Goal: Task Accomplishment & Management: Manage account settings

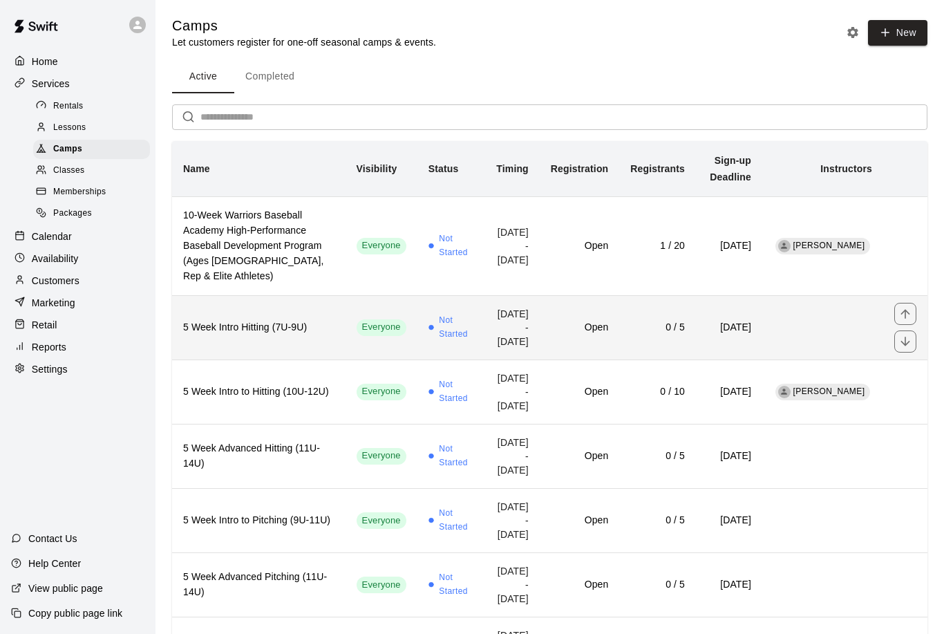
click at [606, 345] on td "Open" at bounding box center [579, 327] width 79 height 64
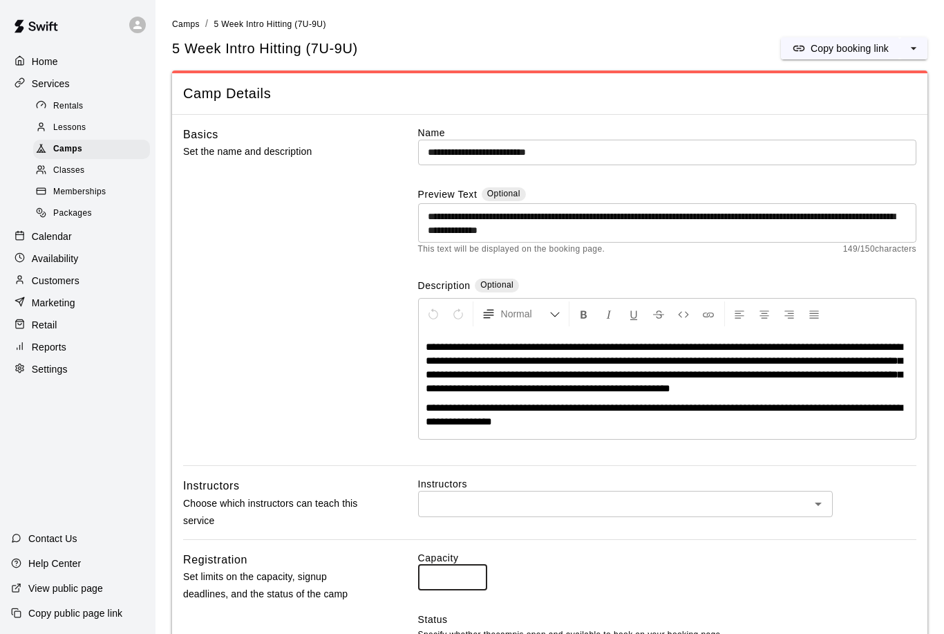
click at [444, 589] on input "*" at bounding box center [452, 578] width 69 height 26
type input "**"
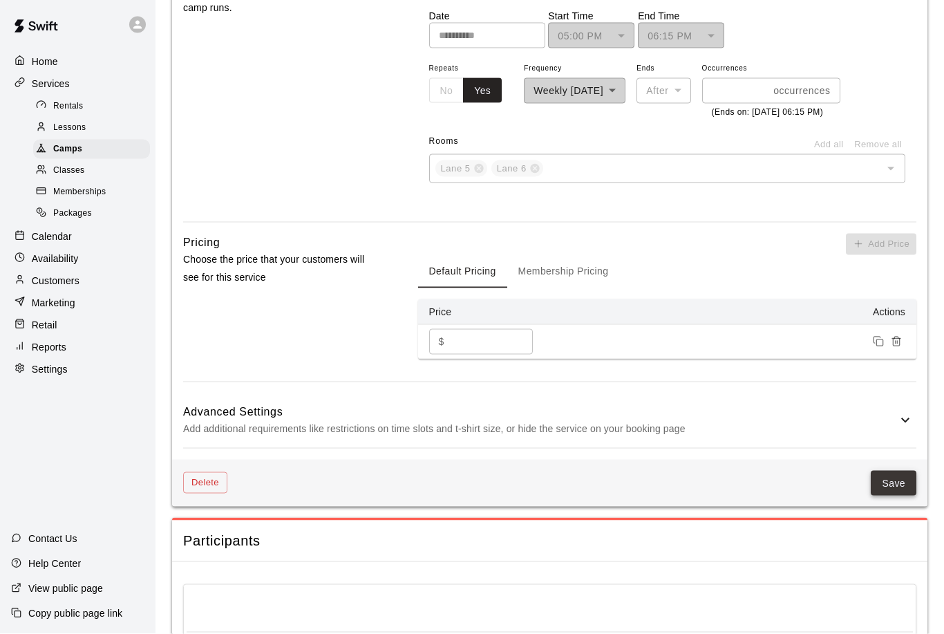
scroll to position [829, 0]
click at [906, 496] on button "Save" at bounding box center [894, 483] width 46 height 26
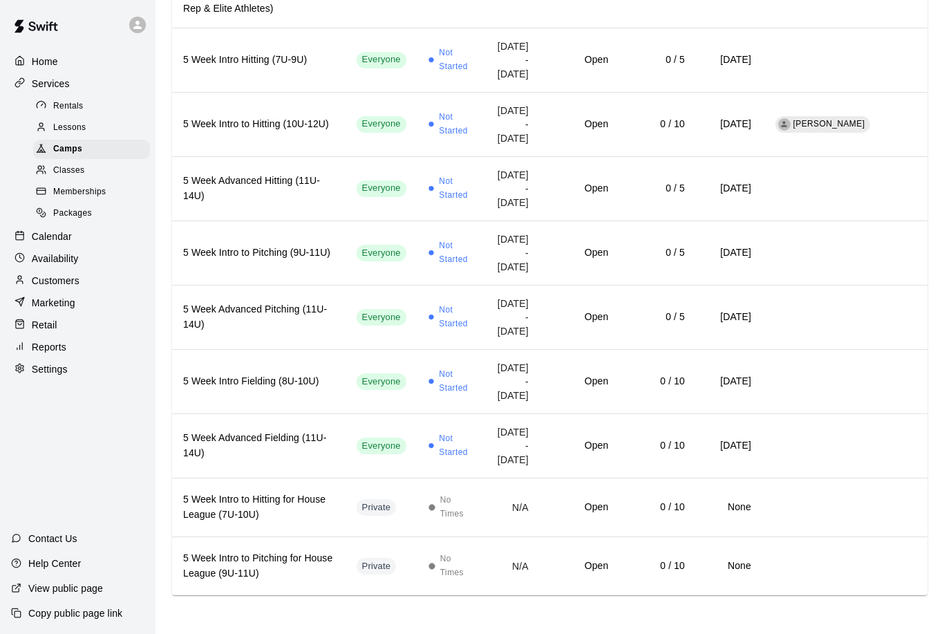
scroll to position [22, 0]
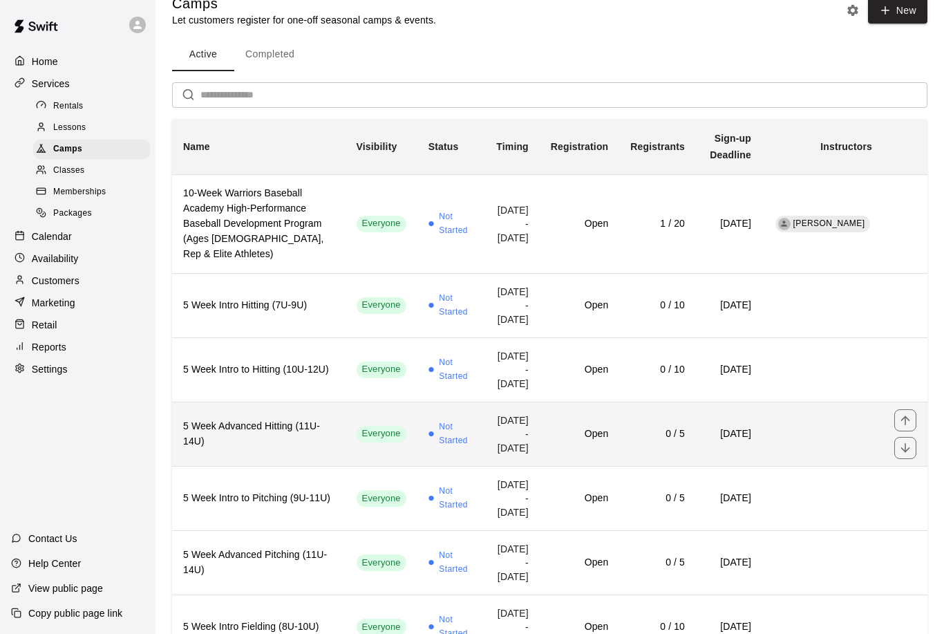
click at [633, 442] on h6 "0 / 5" at bounding box center [657, 433] width 55 height 15
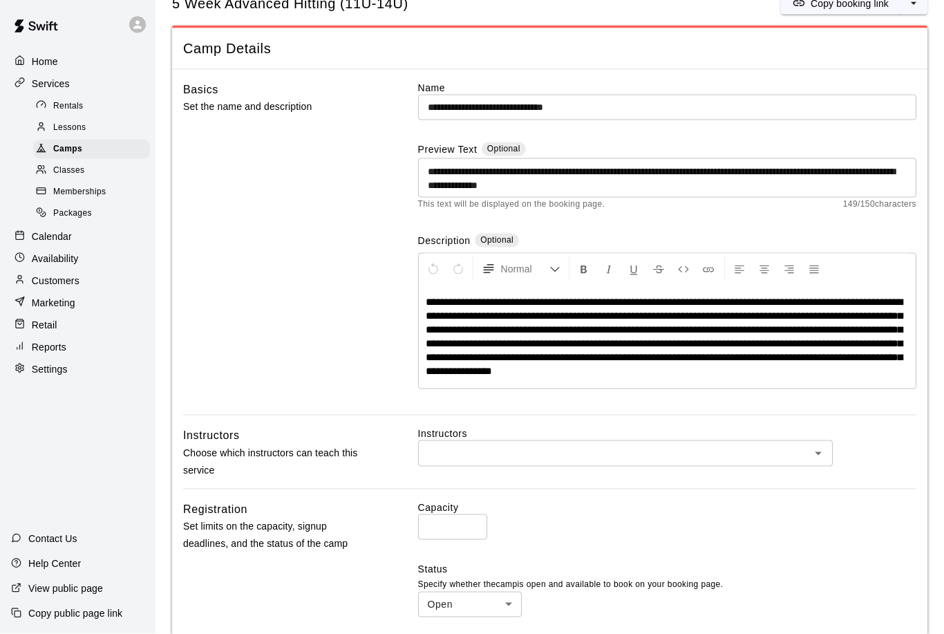
click at [465, 524] on input "*" at bounding box center [452, 527] width 69 height 26
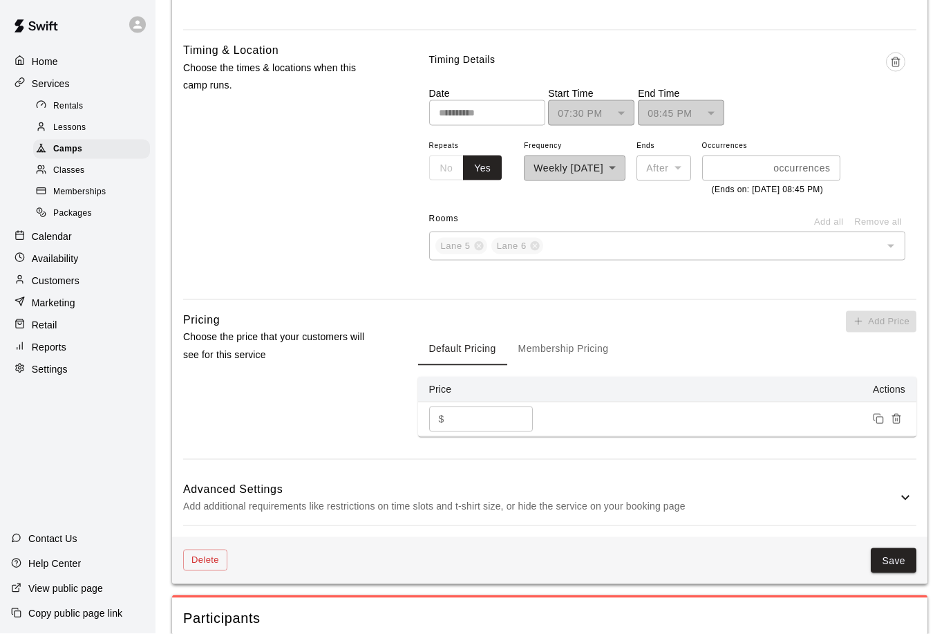
scroll to position [745, 0]
type input "**"
click at [890, 574] on button "Save" at bounding box center [894, 561] width 46 height 26
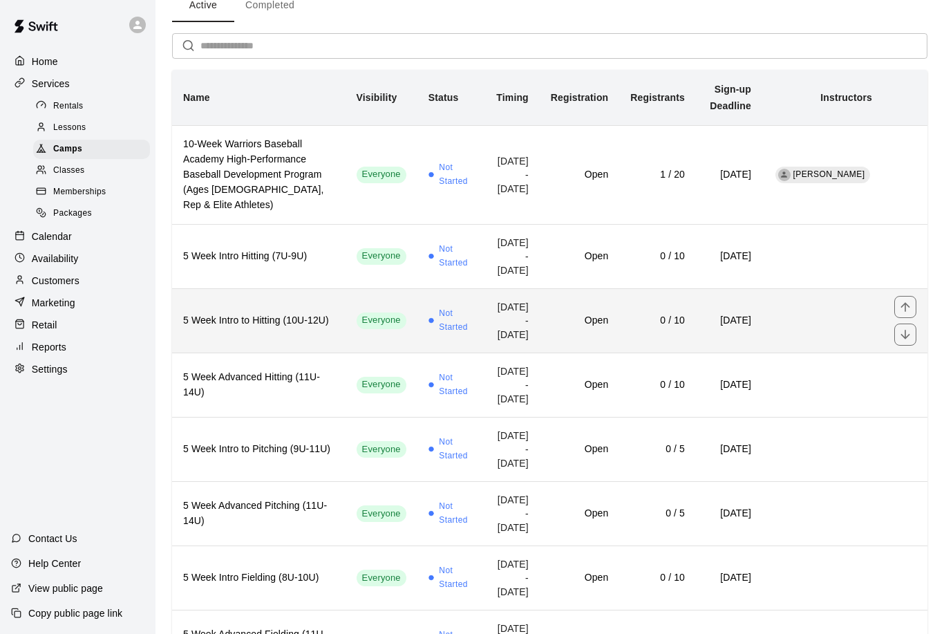
scroll to position [72, 0]
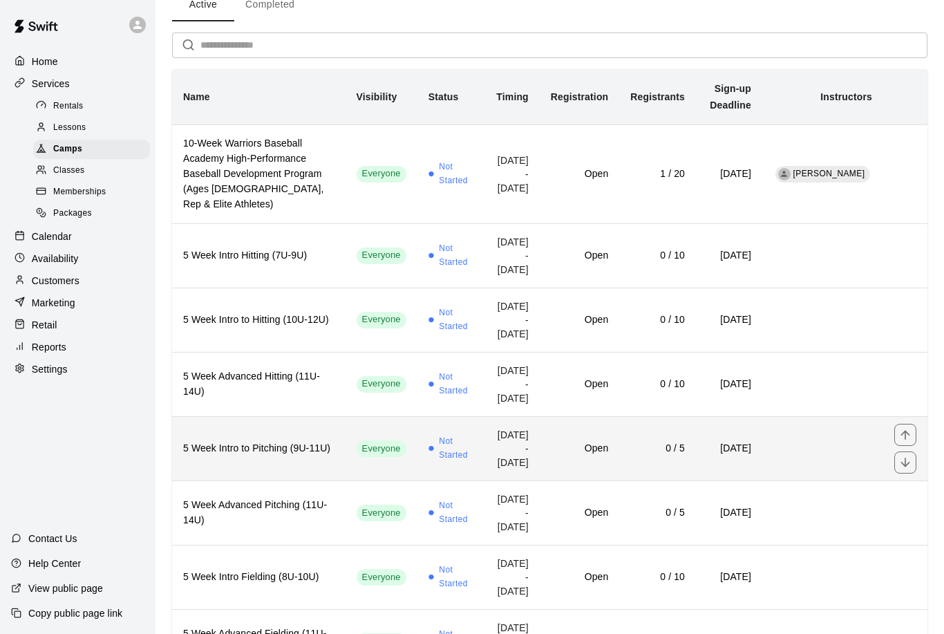
click at [630, 456] on h6 "0 / 5" at bounding box center [657, 448] width 55 height 15
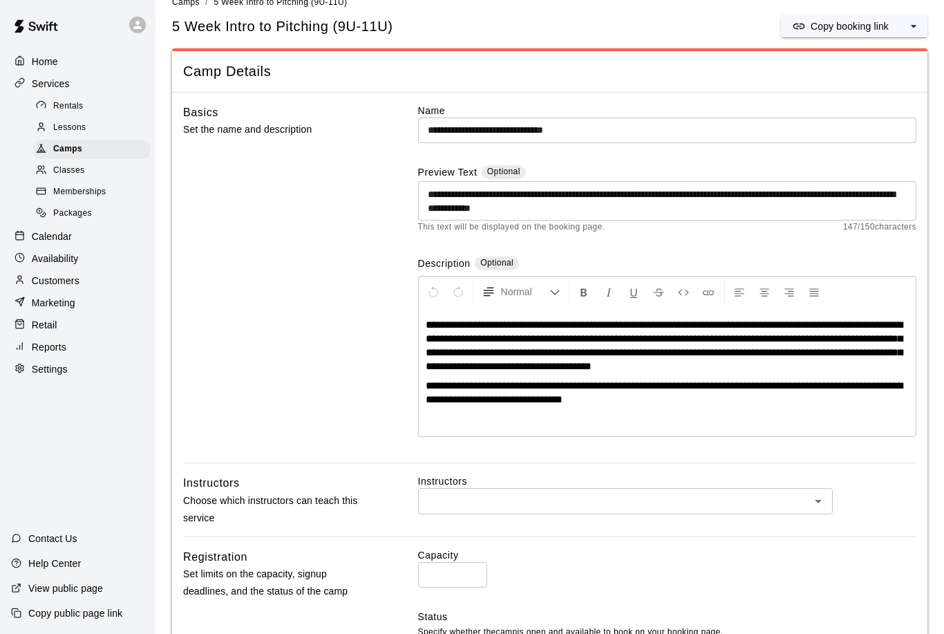
click at [461, 572] on input "*" at bounding box center [452, 575] width 69 height 26
type input "*"
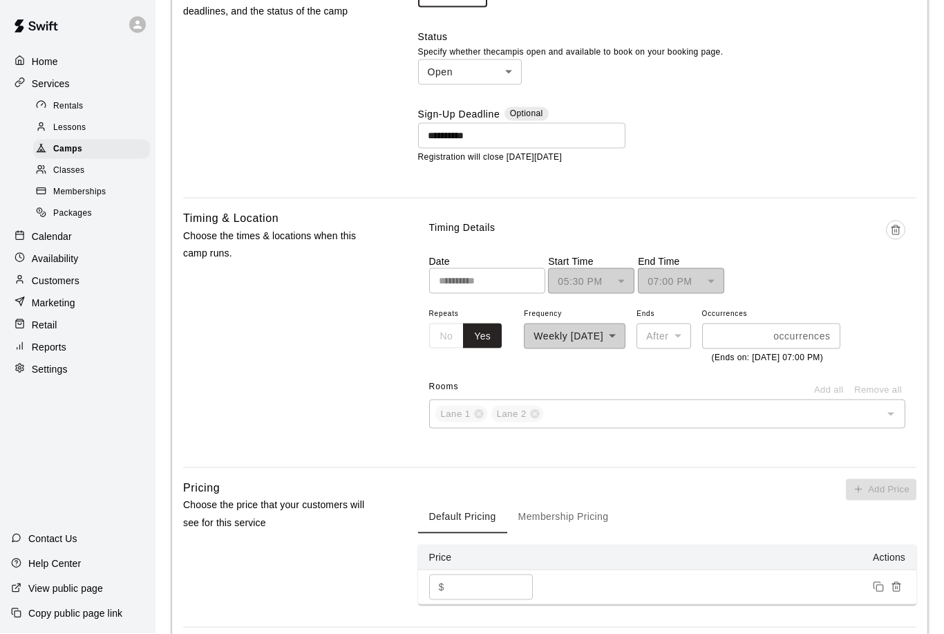
scroll to position [756, 0]
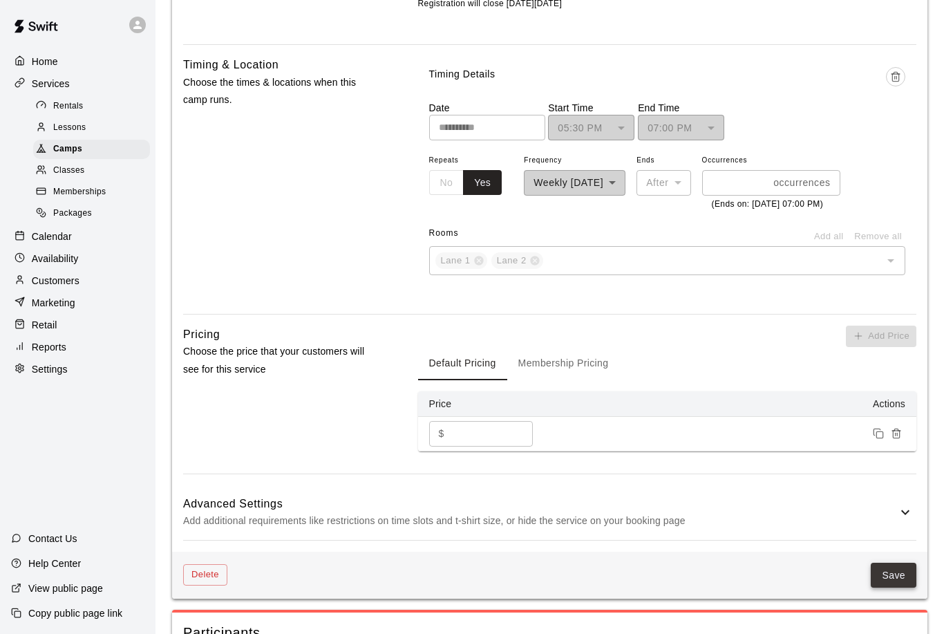
type input "**"
click at [893, 588] on button "Save" at bounding box center [894, 576] width 46 height 26
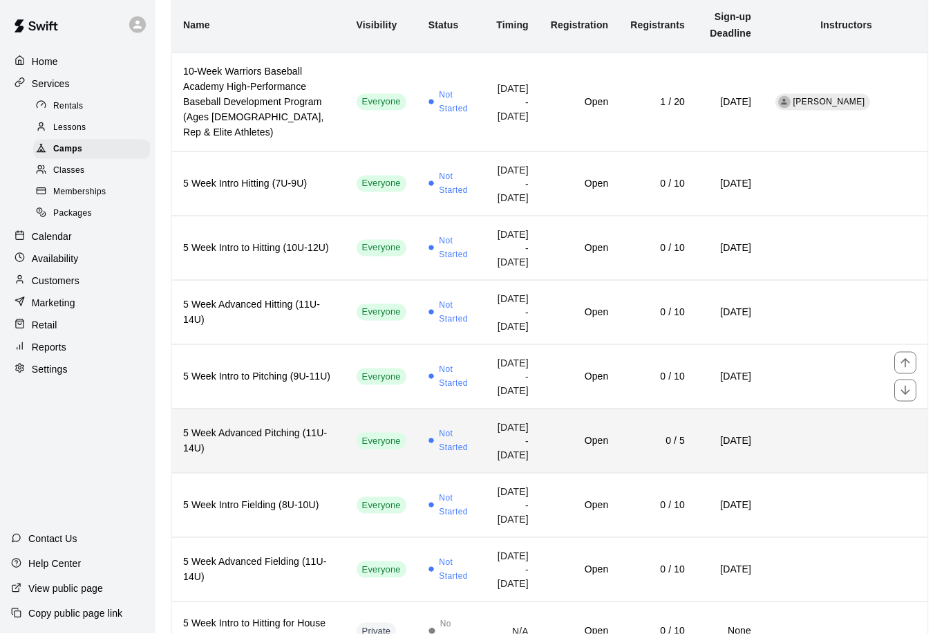
scroll to position [144, 0]
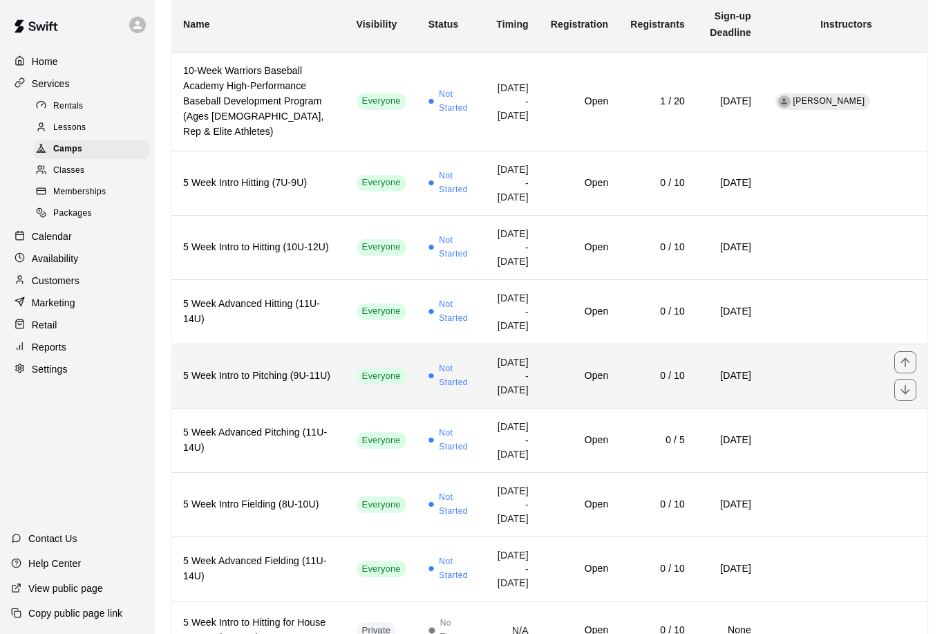
click at [525, 395] on td "[DATE] - [DATE]" at bounding box center [510, 376] width 57 height 64
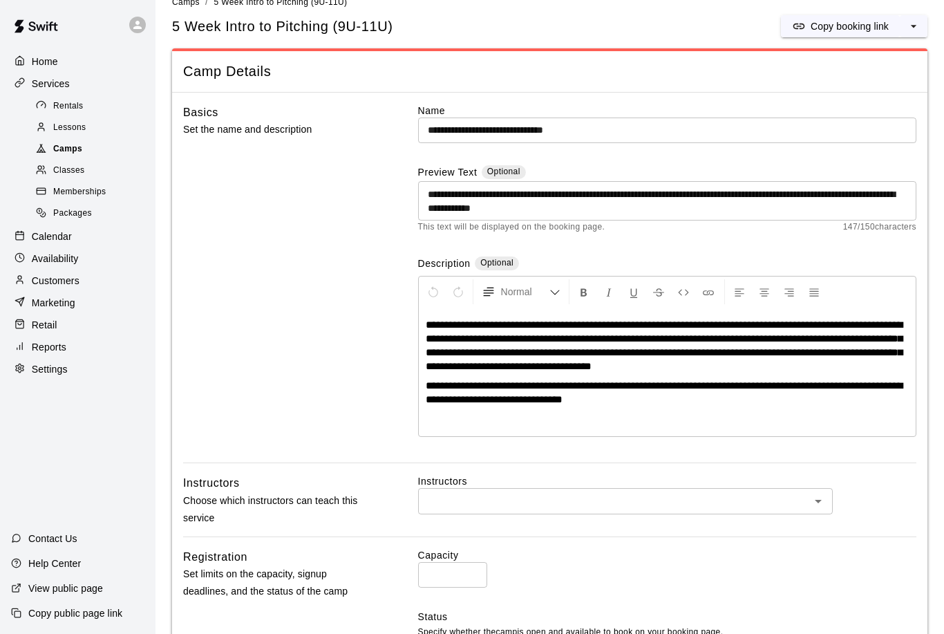
click at [69, 153] on span "Camps" at bounding box center [67, 149] width 29 height 14
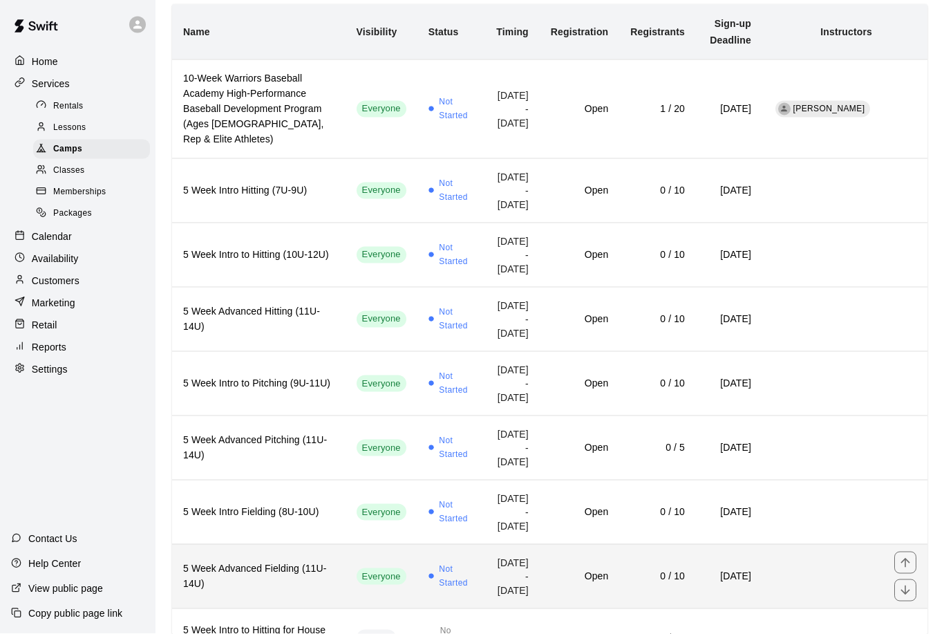
scroll to position [138, 0]
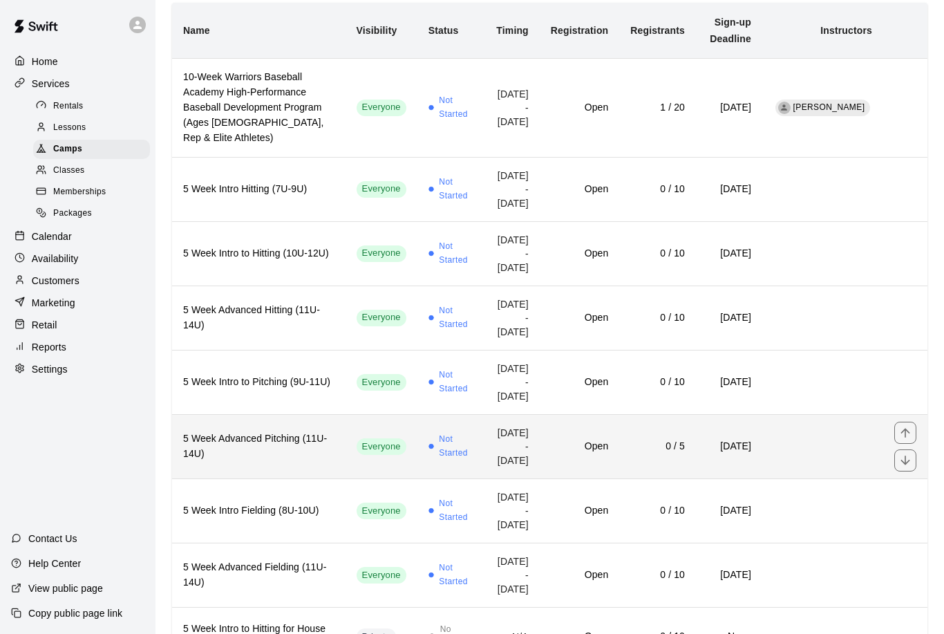
click at [565, 478] on td "Open" at bounding box center [579, 446] width 79 height 64
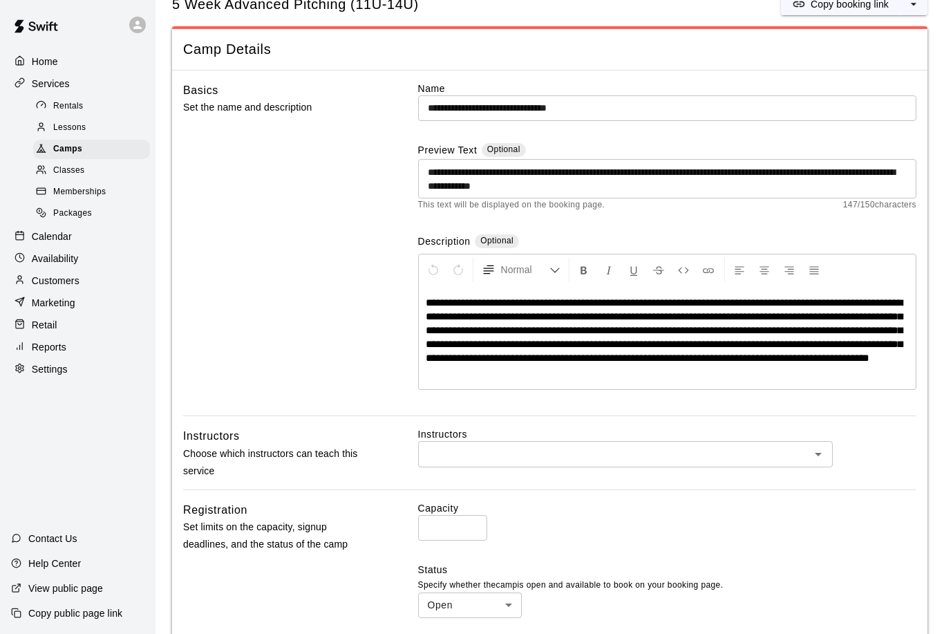
scroll to position [44, 0]
click at [488, 519] on div "Capacity * ​" at bounding box center [667, 520] width 498 height 39
click at [452, 525] on input "*" at bounding box center [452, 528] width 69 height 26
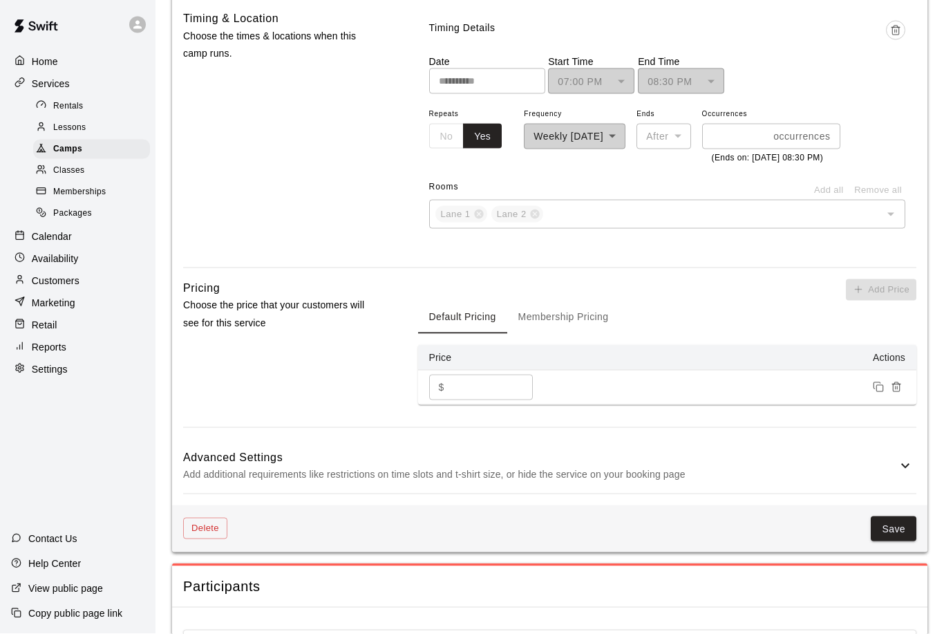
scroll to position [778, 0]
type input "**"
click at [903, 541] on button "Save" at bounding box center [894, 529] width 46 height 26
